Goal: Entertainment & Leisure: Consume media (video, audio)

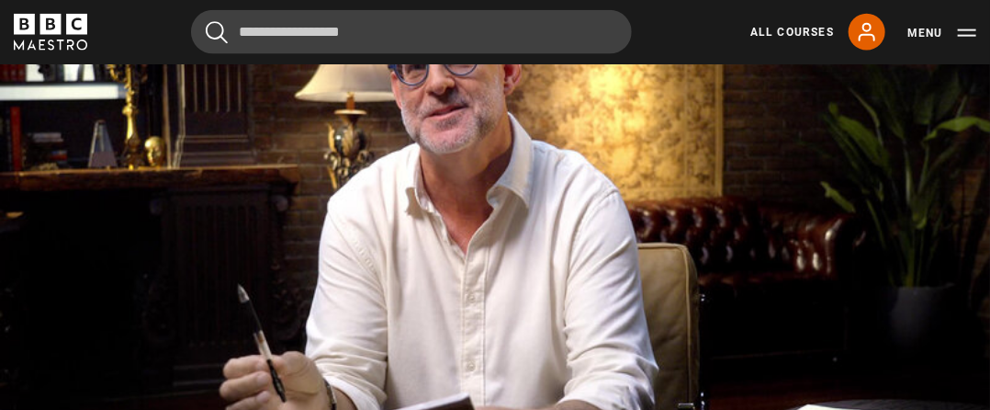
scroll to position [793, 0]
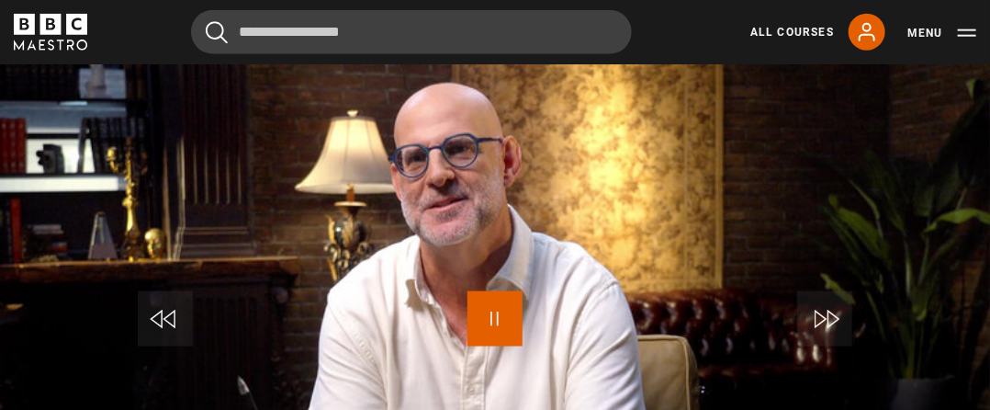
click at [502, 309] on span "Video Player" at bounding box center [494, 318] width 55 height 55
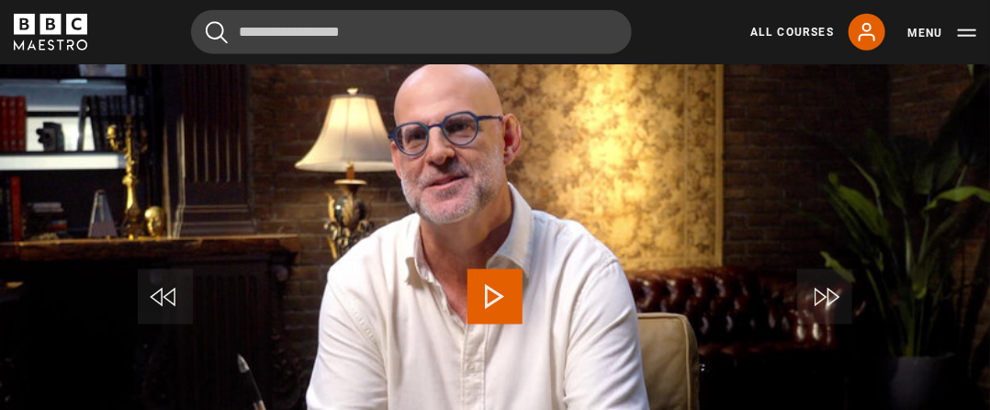
click at [502, 278] on span "Video Player" at bounding box center [494, 296] width 55 height 55
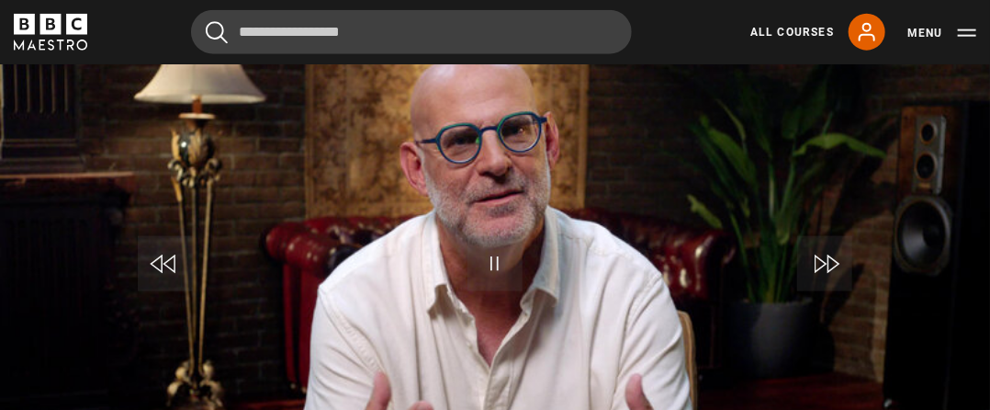
scroll to position [757, 0]
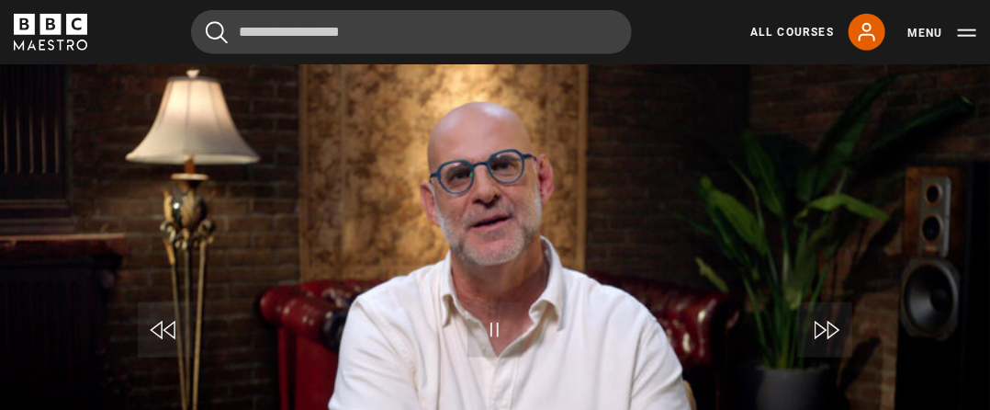
scroll to position [940, 0]
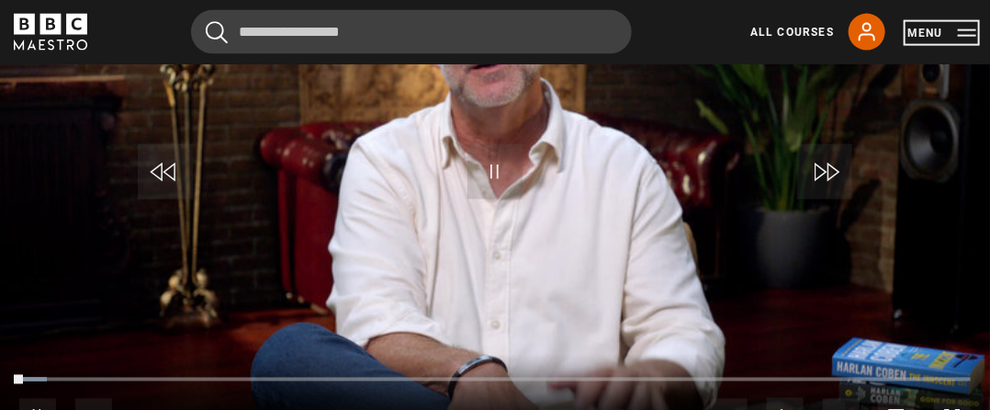
click at [955, 35] on button "Menu" at bounding box center [941, 33] width 69 height 18
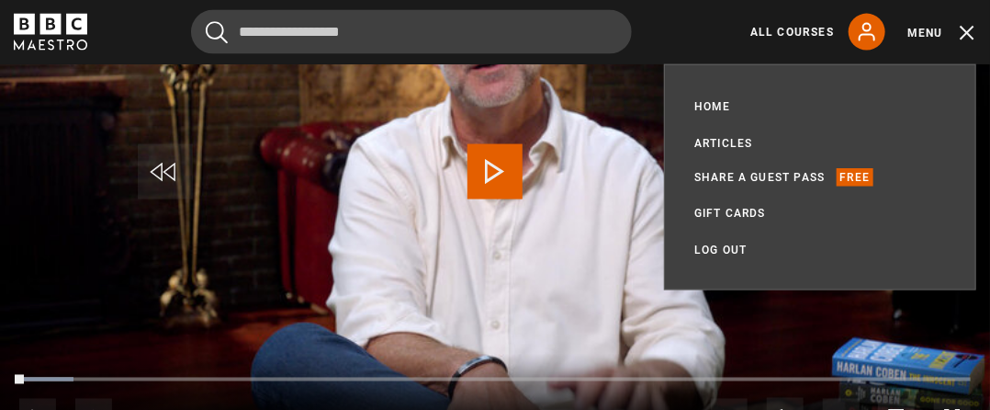
click at [52, 113] on video "Video Player" at bounding box center [495, 176] width 990 height 556
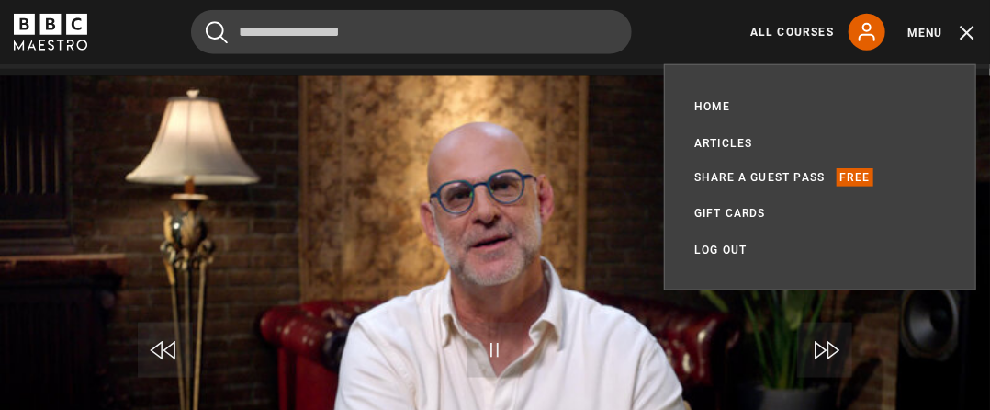
scroll to position [757, 0]
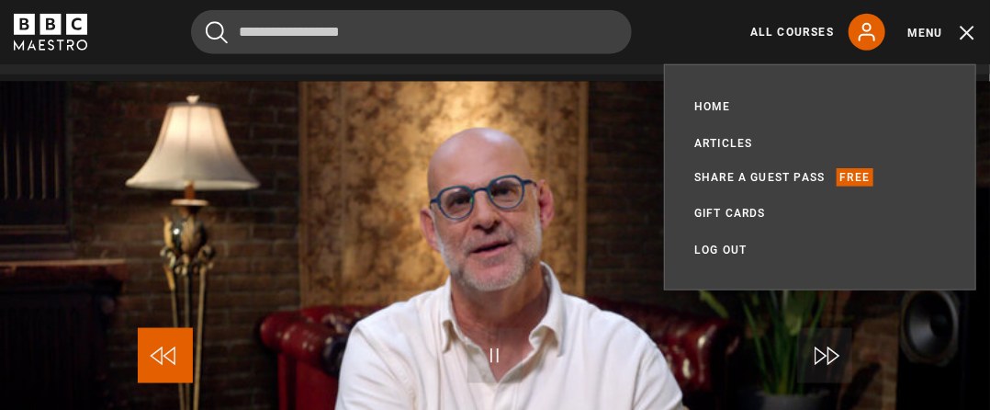
click at [152, 331] on span "Video Player" at bounding box center [165, 355] width 55 height 55
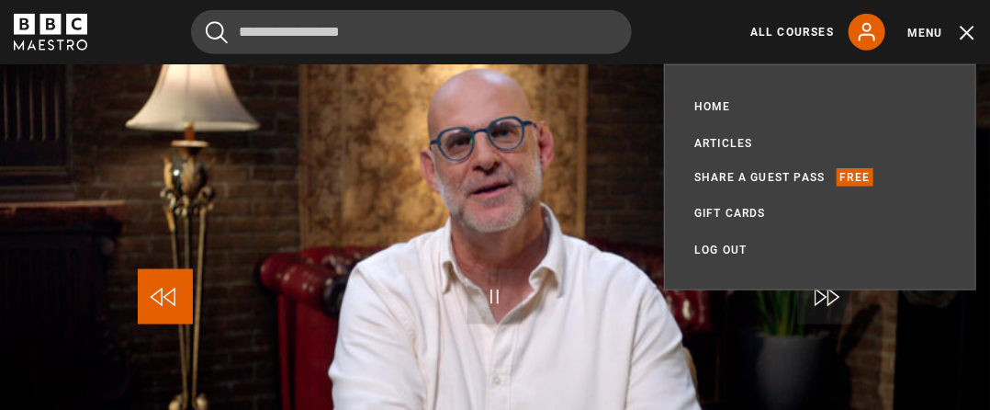
click at [176, 283] on span "Video Player" at bounding box center [165, 296] width 55 height 55
click at [162, 275] on span "Video Player" at bounding box center [165, 296] width 55 height 55
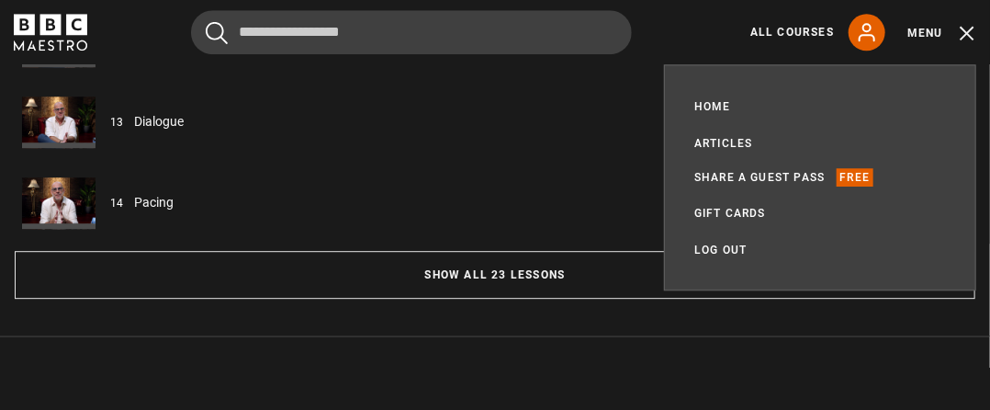
scroll to position [1734, 0]
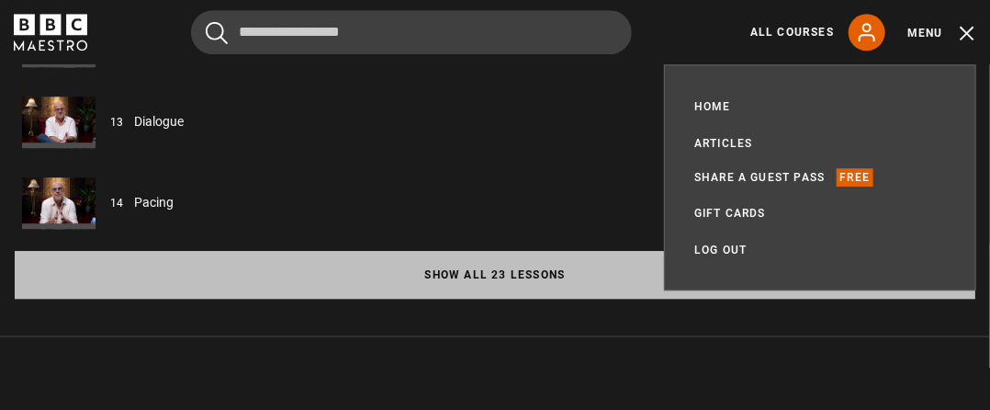
click at [479, 251] on button "Show all 23 lessons" at bounding box center [495, 275] width 960 height 48
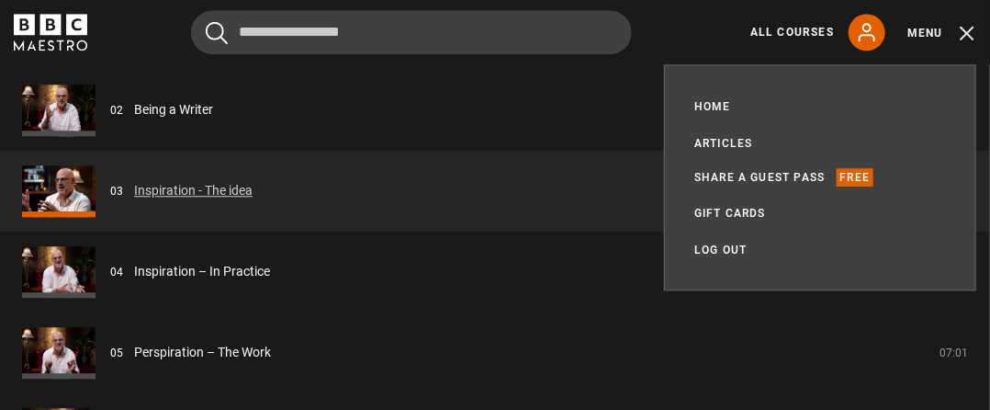
scroll to position [1623, 0]
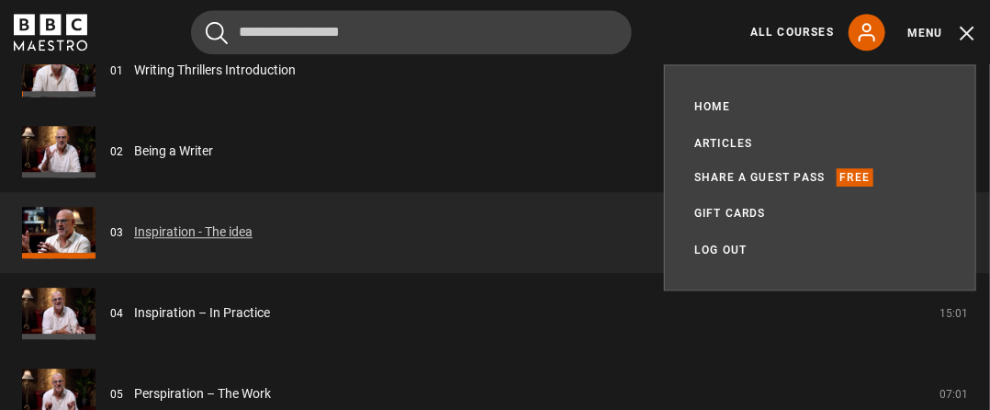
click at [134, 222] on link "Inspiration - The idea" at bounding box center [193, 231] width 118 height 19
